Goal: Navigation & Orientation: Find specific page/section

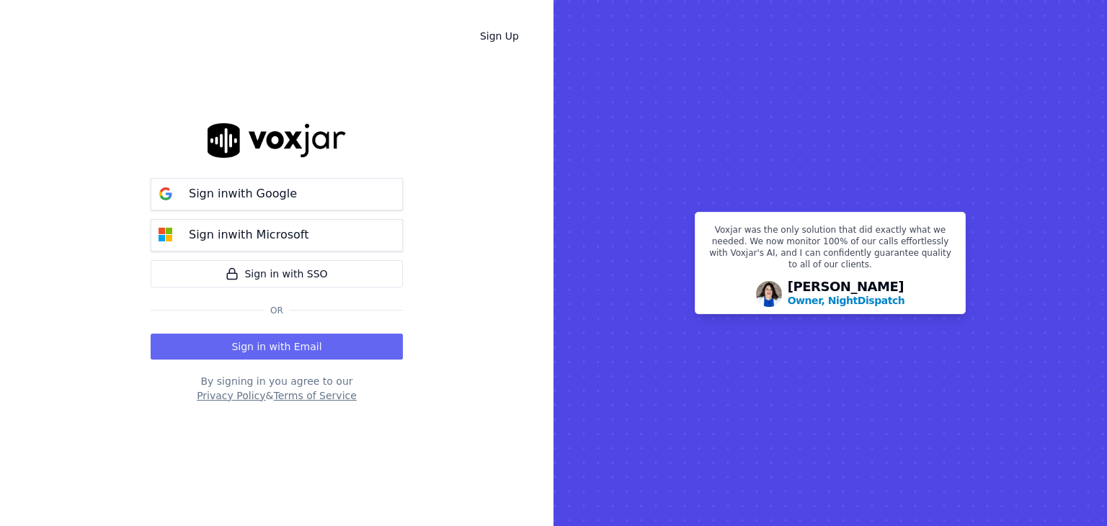
click at [251, 198] on p "Sign in with Google" at bounding box center [243, 193] width 108 height 17
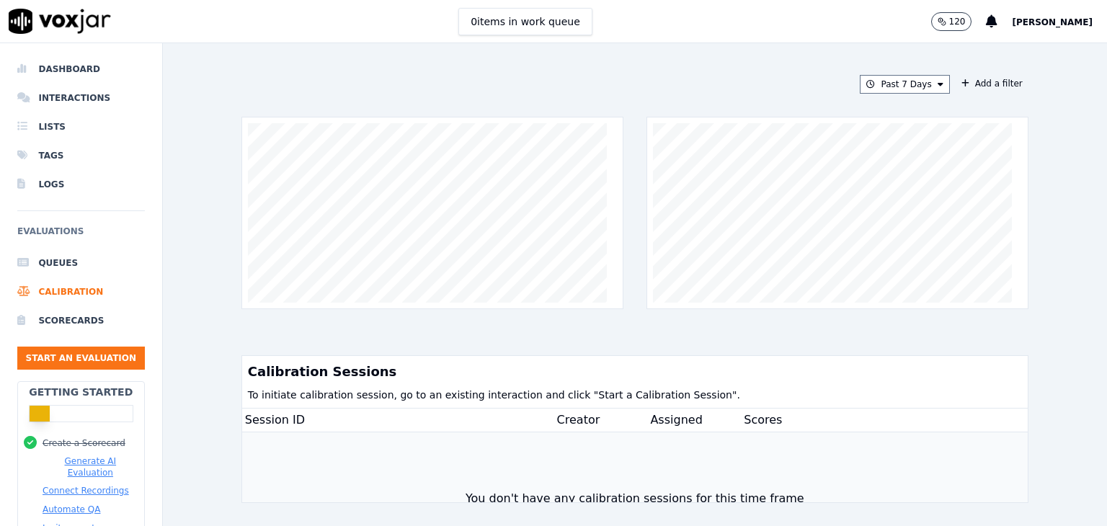
click at [1080, 21] on span "[PERSON_NAME]" at bounding box center [1052, 22] width 81 height 10
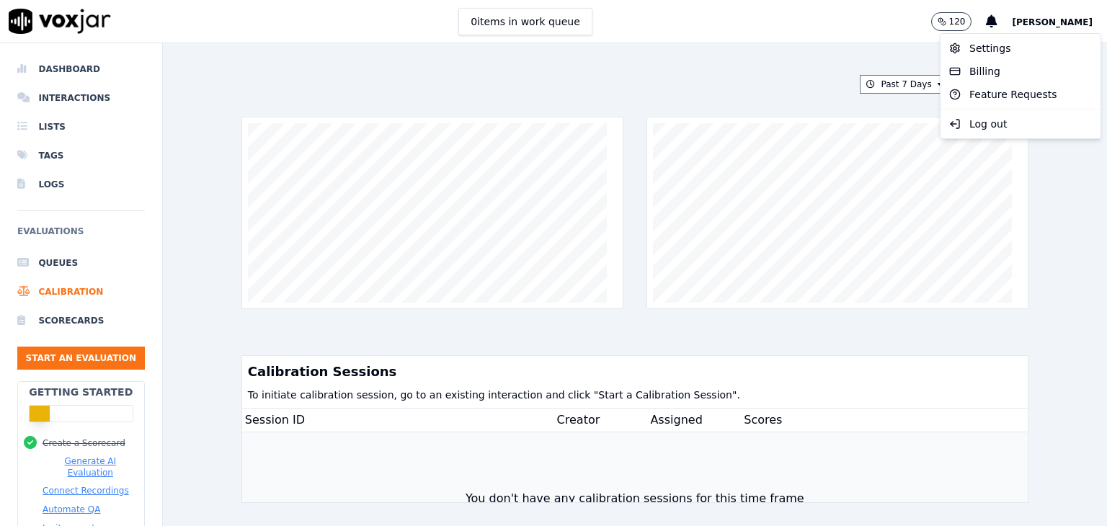
click at [1040, 202] on div "Past 7 Days Add a filter Calibration Sessions To initiate calibration session, …" at bounding box center [635, 284] width 944 height 483
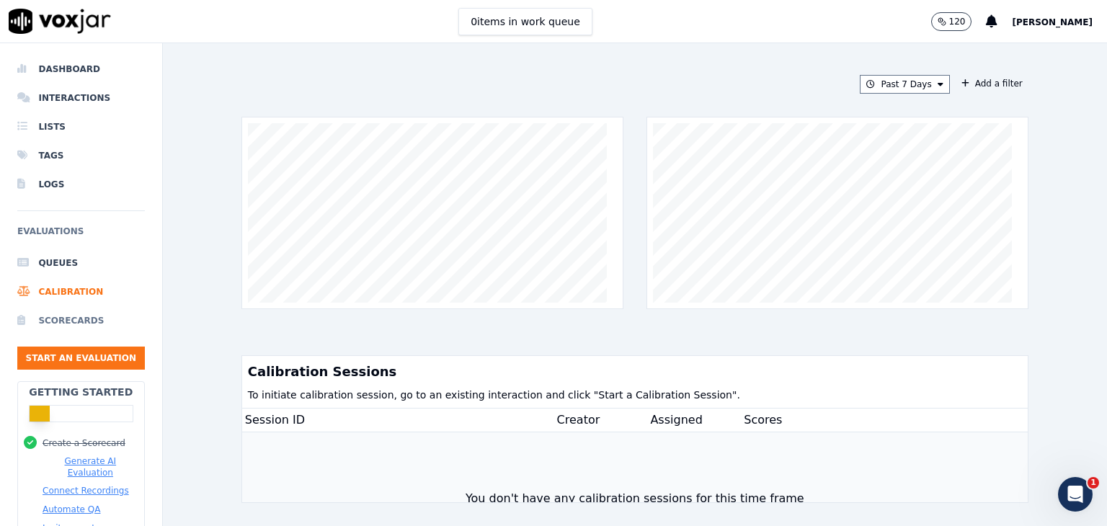
click at [75, 316] on li "Scorecards" at bounding box center [81, 320] width 128 height 29
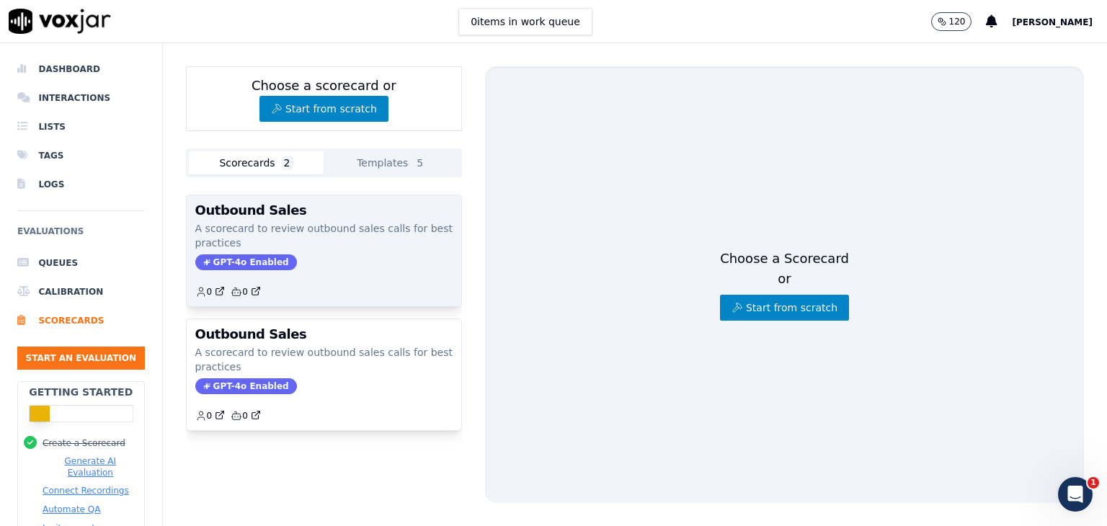
click at [401, 257] on div "GPT-4o Enabled" at bounding box center [323, 262] width 257 height 16
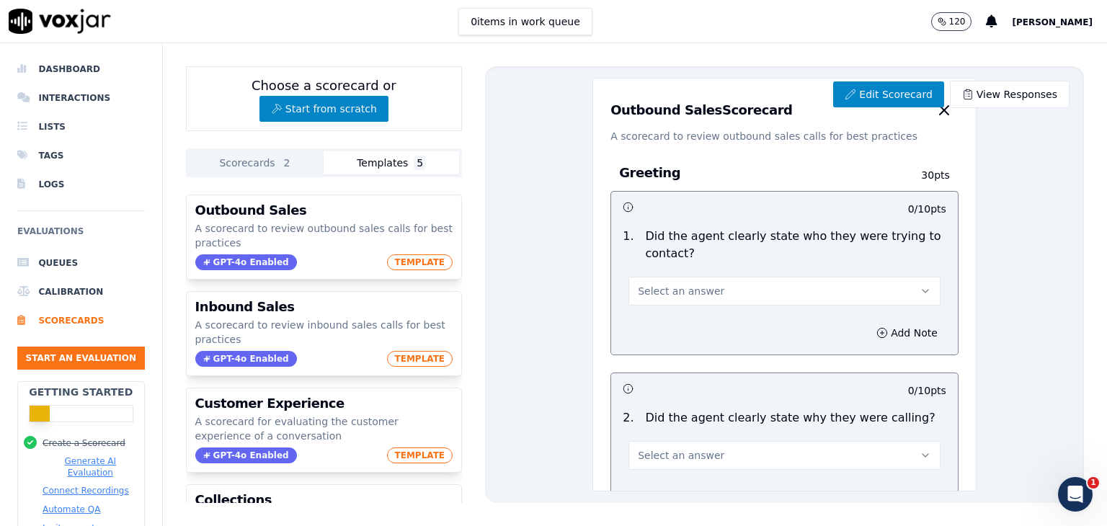
click at [393, 168] on button "Templates 5" at bounding box center [392, 162] width 136 height 23
click at [247, 165] on button "Scorecards 2" at bounding box center [257, 162] width 136 height 23
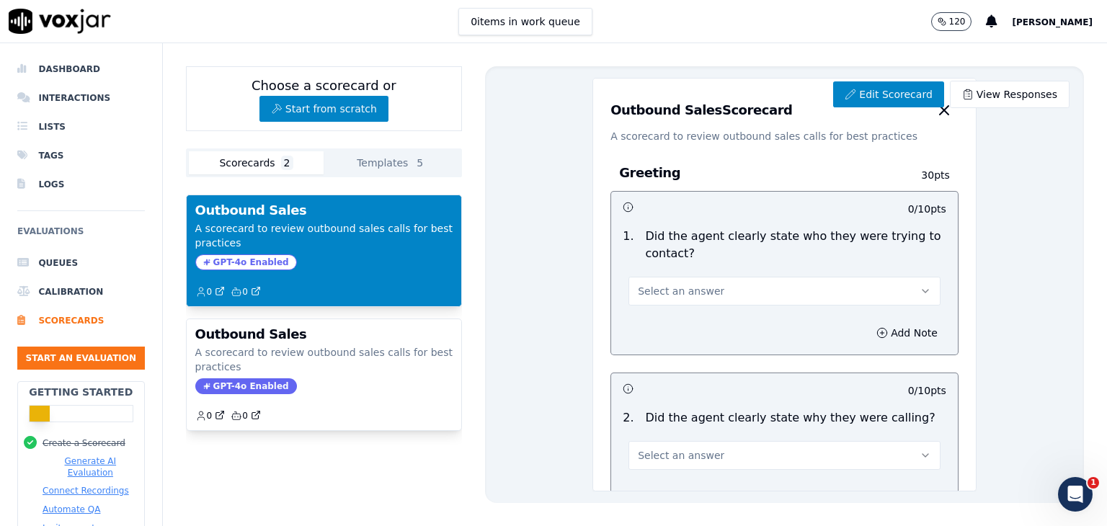
click at [366, 164] on button "Templates 5" at bounding box center [392, 162] width 136 height 23
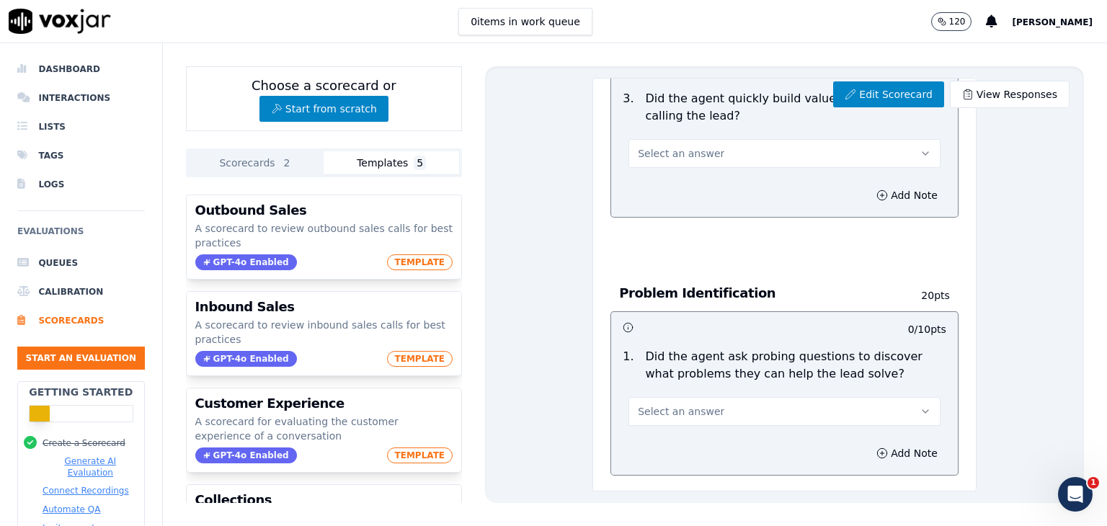
scroll to position [444, 0]
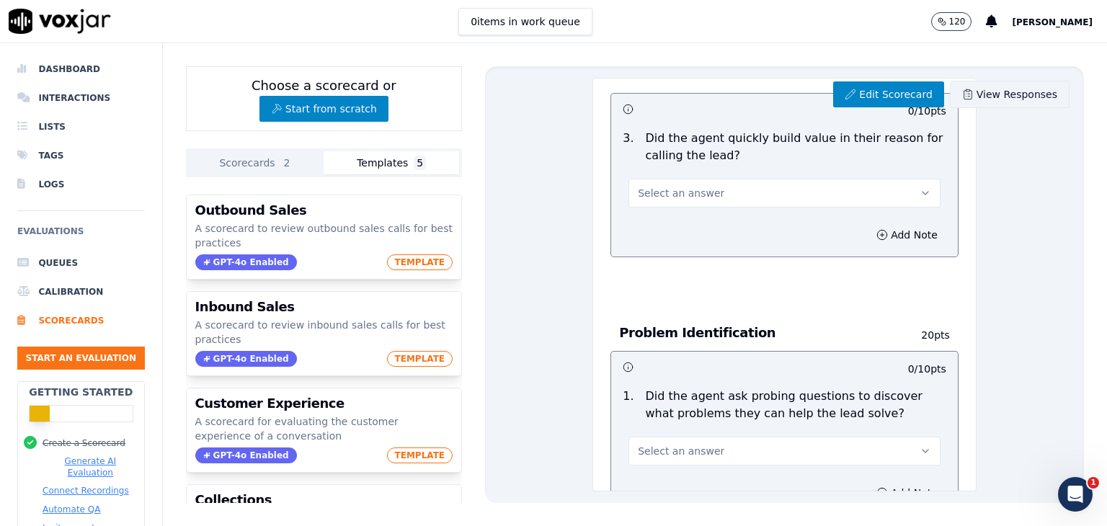
click at [984, 96] on link "View Responses" at bounding box center [1010, 94] width 120 height 27
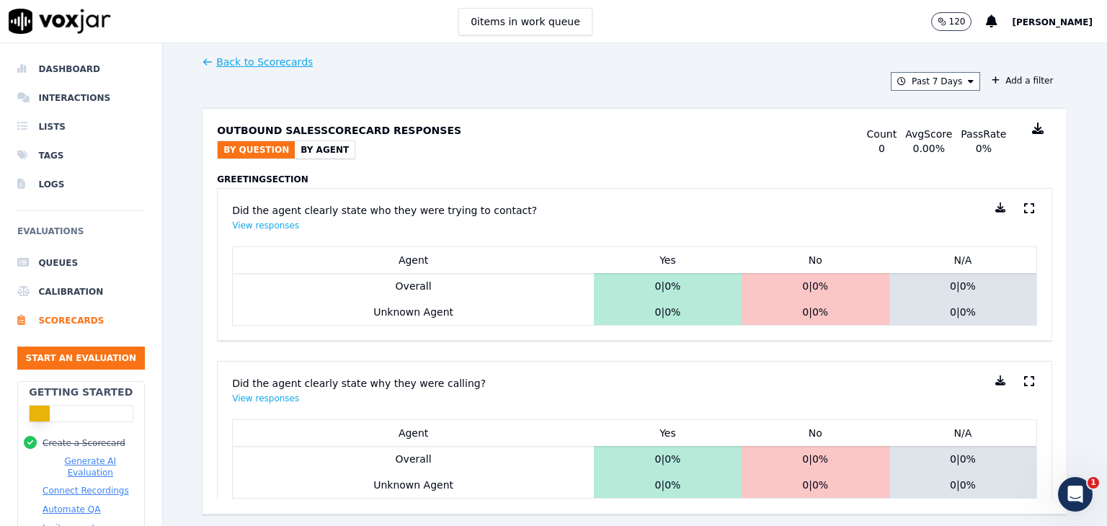
click at [213, 59] on link "Back to Scorecards" at bounding box center [257, 62] width 111 height 14
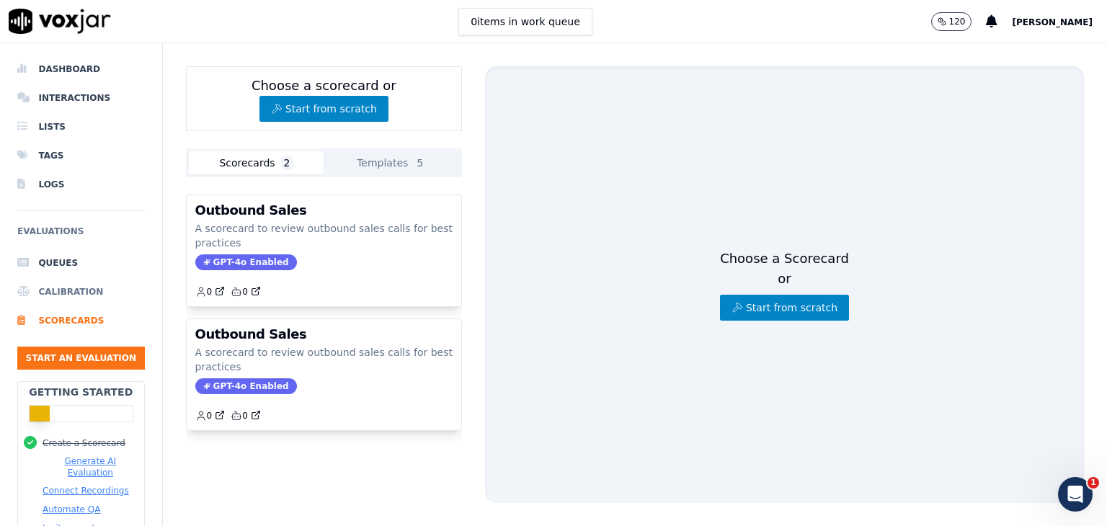
click at [49, 293] on li "Calibration" at bounding box center [81, 292] width 128 height 29
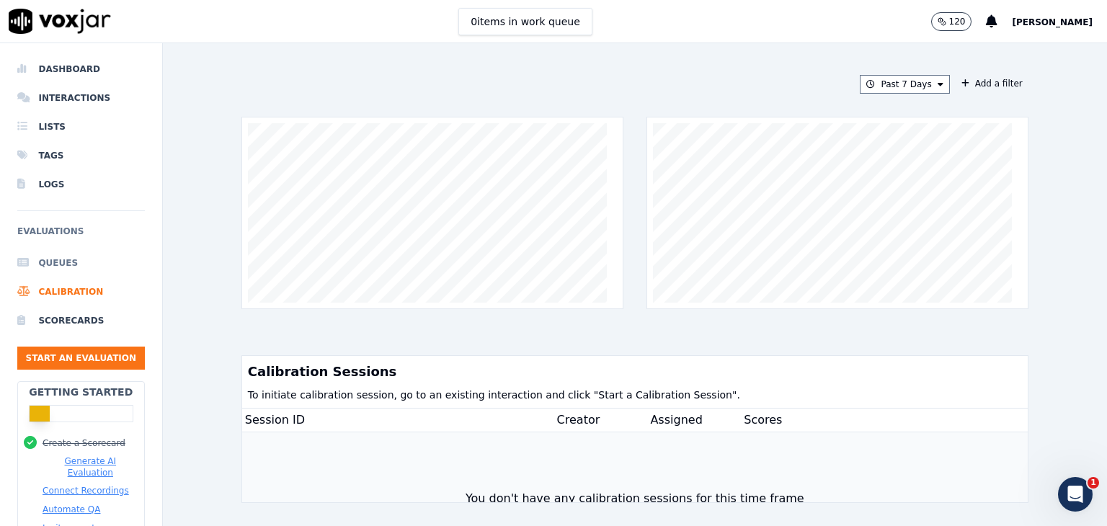
click at [54, 262] on li "Queues" at bounding box center [81, 263] width 128 height 29
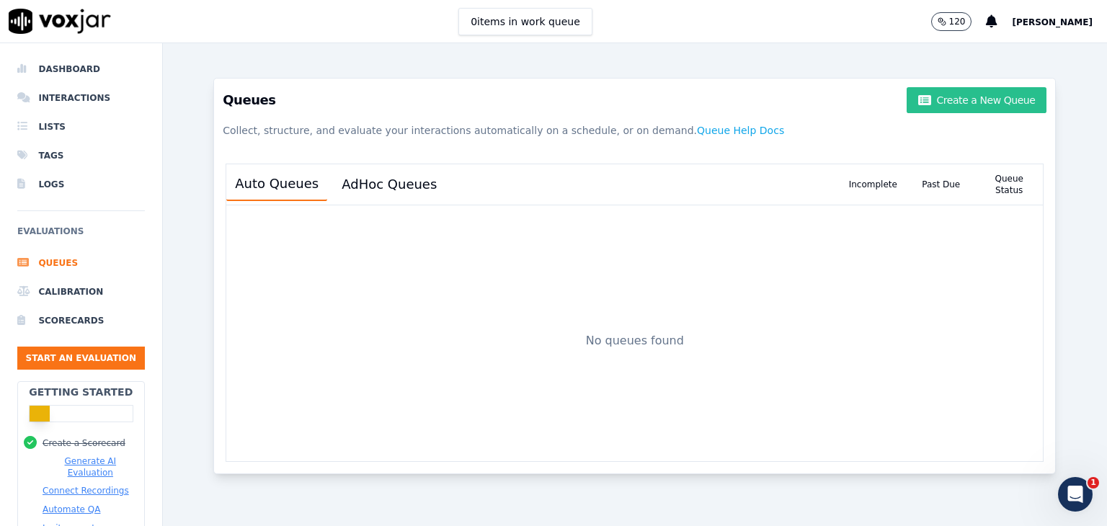
click at [929, 107] on button "Create a New Queue" at bounding box center [977, 100] width 140 height 26
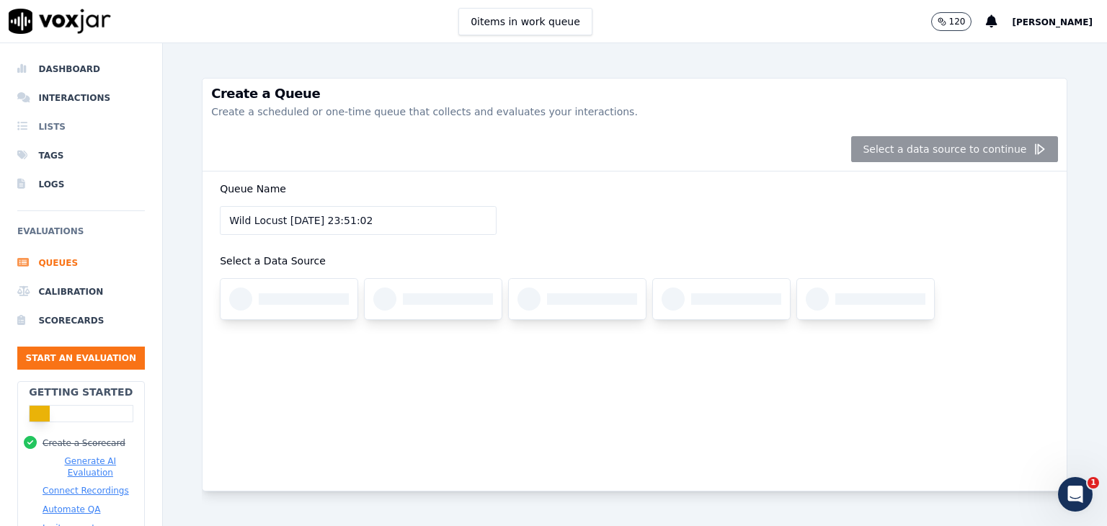
click at [56, 128] on li "Lists" at bounding box center [81, 126] width 128 height 29
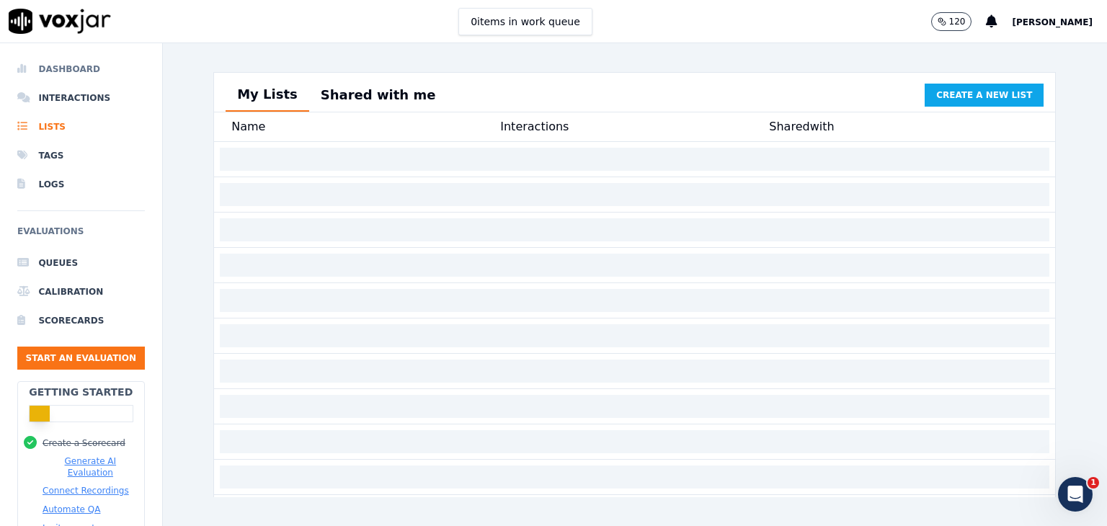
click at [70, 67] on li "Dashboard" at bounding box center [81, 69] width 128 height 29
